Goal: Find specific page/section: Find specific page/section

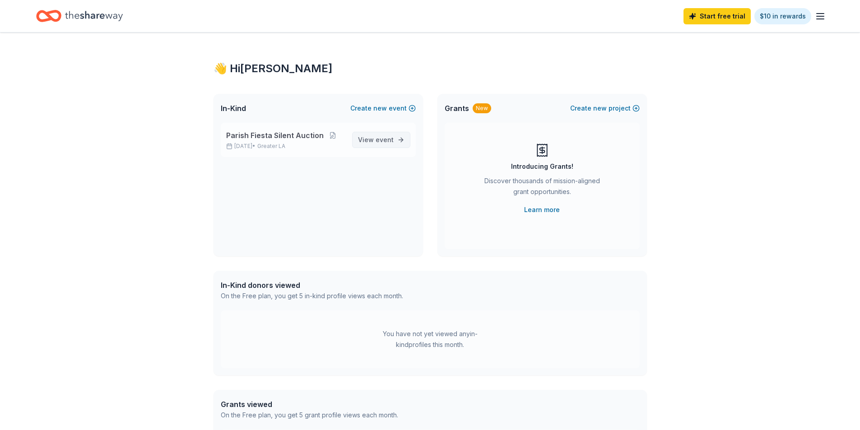
click at [367, 143] on span "View event" at bounding box center [376, 139] width 36 height 11
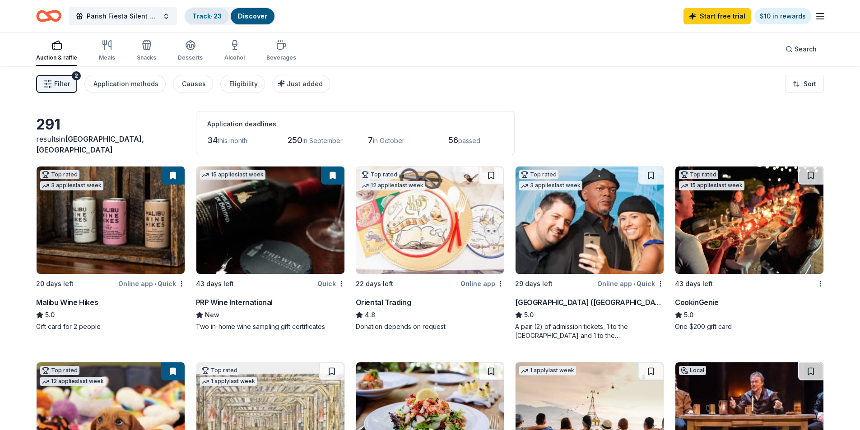
click at [199, 19] on link "Track · 23" at bounding box center [206, 16] width 29 height 8
click at [204, 17] on link "Track · 23" at bounding box center [206, 16] width 29 height 8
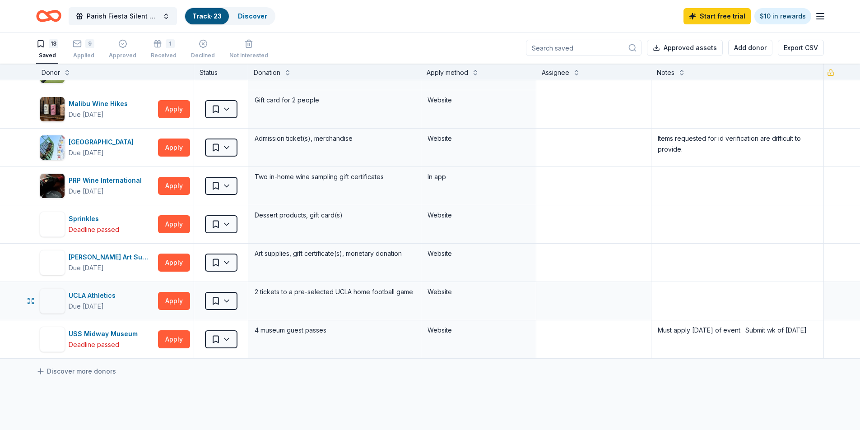
scroll to position [226, 0]
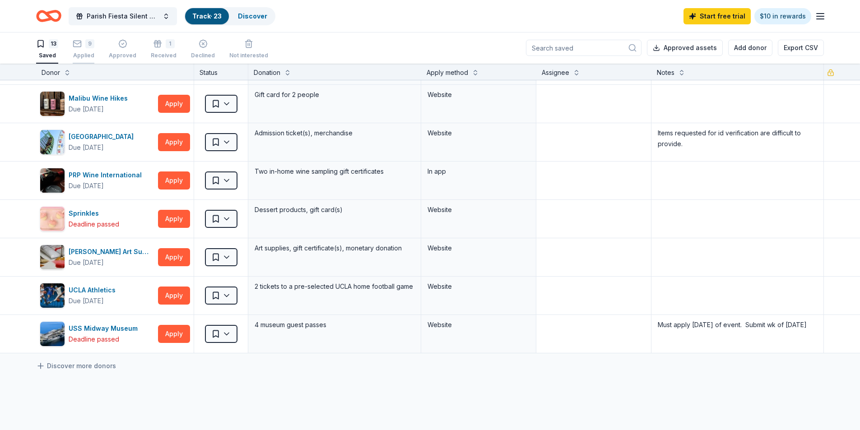
click at [78, 57] on div "Applied" at bounding box center [84, 55] width 22 height 7
